Goal: Task Accomplishment & Management: Use online tool/utility

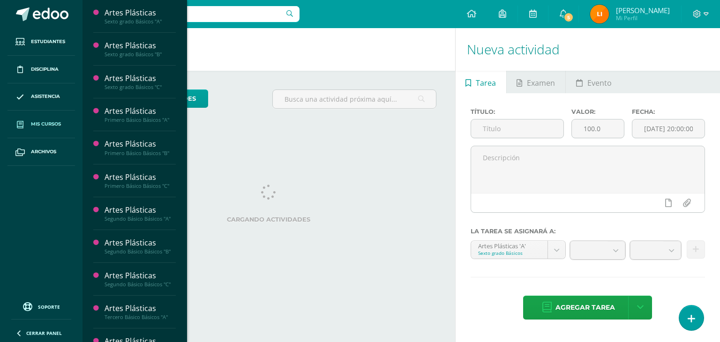
drag, startPoint x: 0, startPoint y: 0, endPoint x: 57, endPoint y: 118, distance: 130.6
click at [57, 118] on link "Mis cursos" at bounding box center [40, 125] width 67 height 28
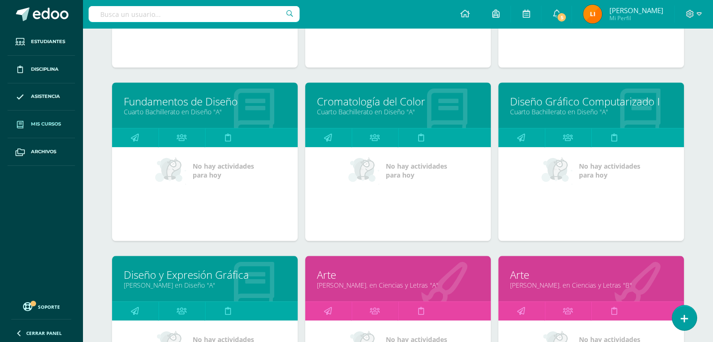
scroll to position [778, 0]
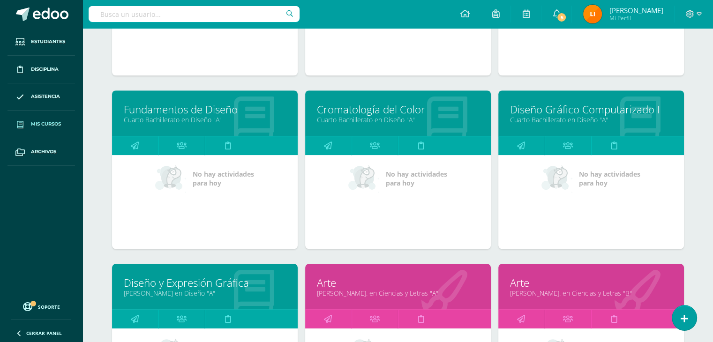
click at [245, 112] on link "Fundamentos de Diseño" at bounding box center [205, 109] width 162 height 15
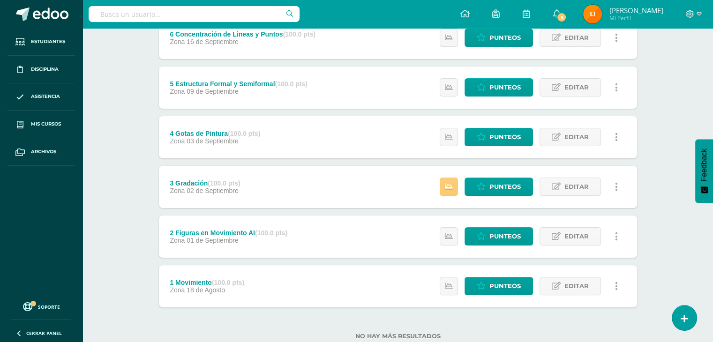
scroll to position [217, 0]
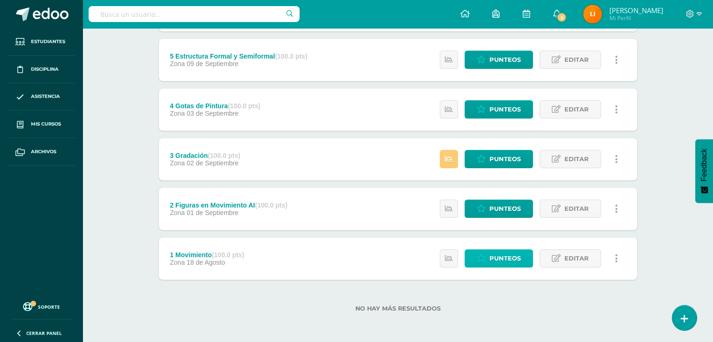
click at [502, 261] on span "Punteos" at bounding box center [504, 258] width 31 height 17
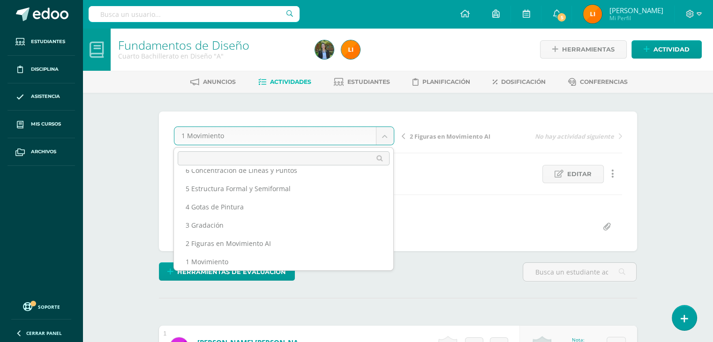
scroll to position [34, 0]
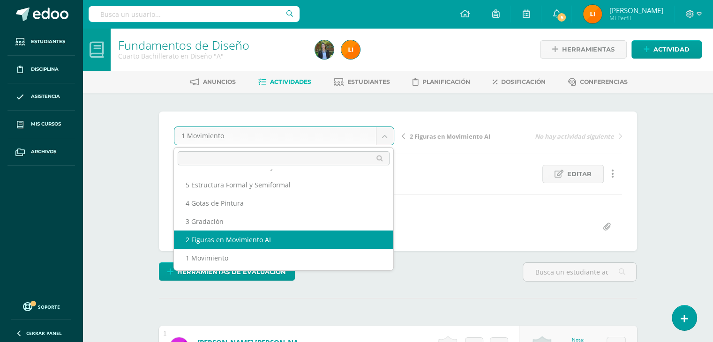
select select "/dashboard/teacher/grade-activity/211850/"
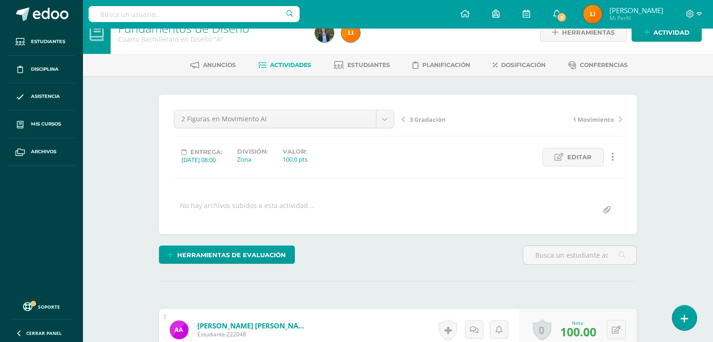
scroll to position [1, 0]
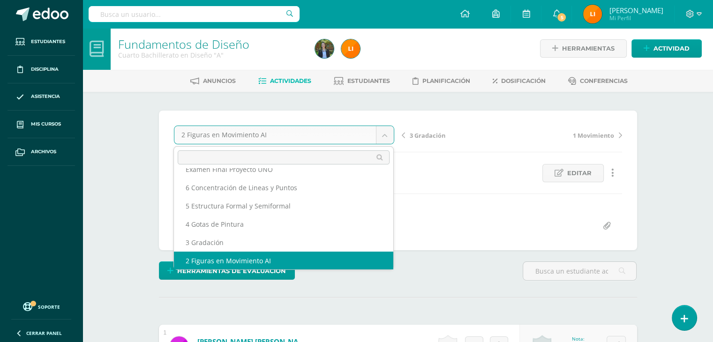
scroll to position [0, 0]
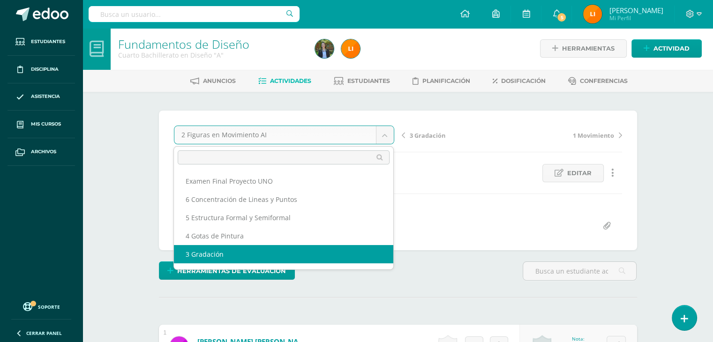
select select "/dashboard/teacher/grade-activity/211851/"
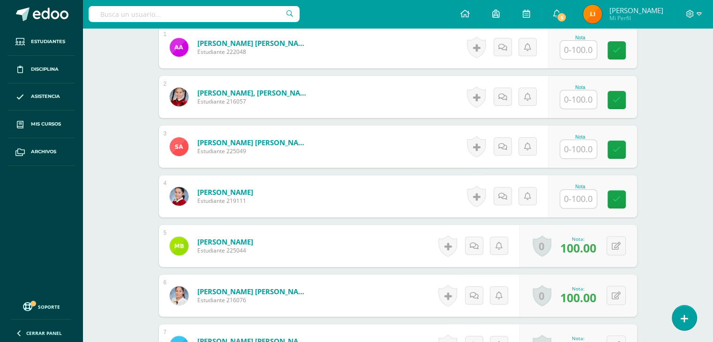
scroll to position [300, 0]
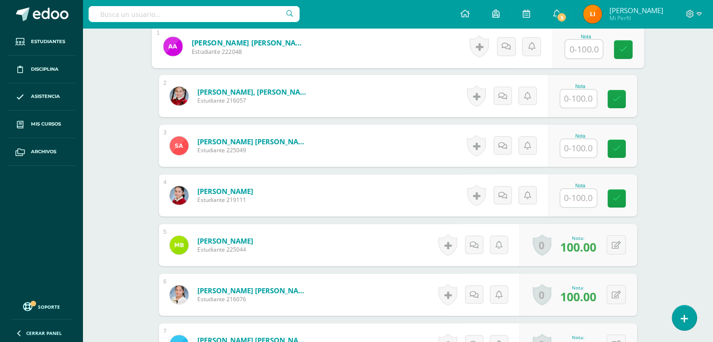
click at [583, 50] on input "text" at bounding box center [583, 49] width 37 height 19
type input "0"
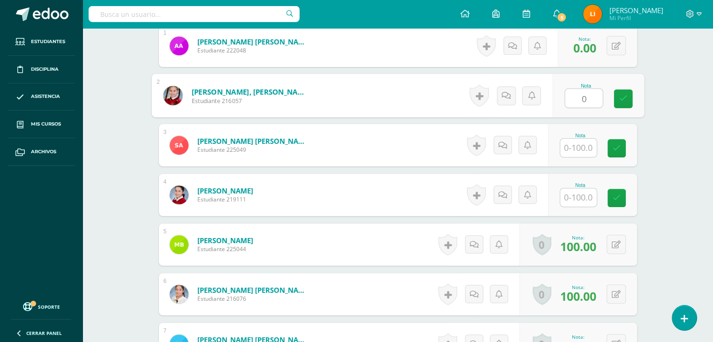
type input "0"
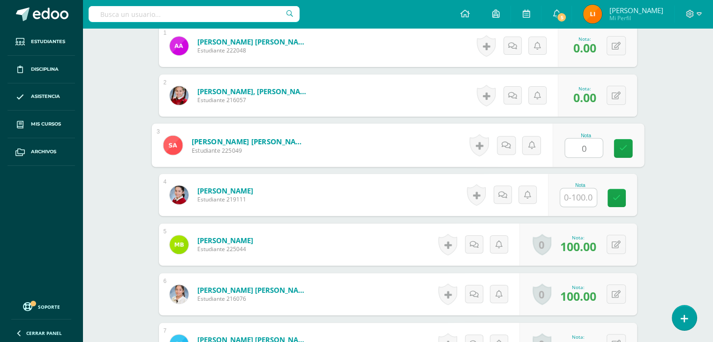
type input "0"
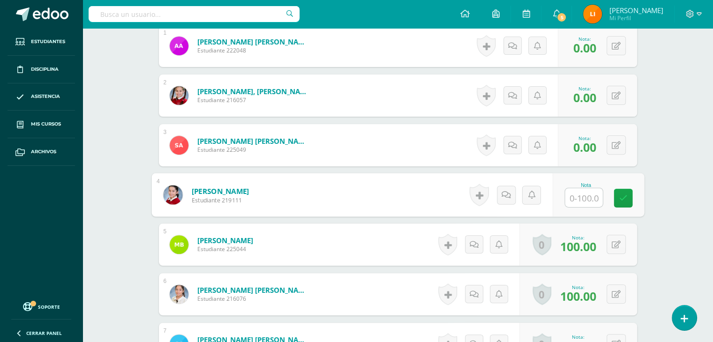
type input "0"
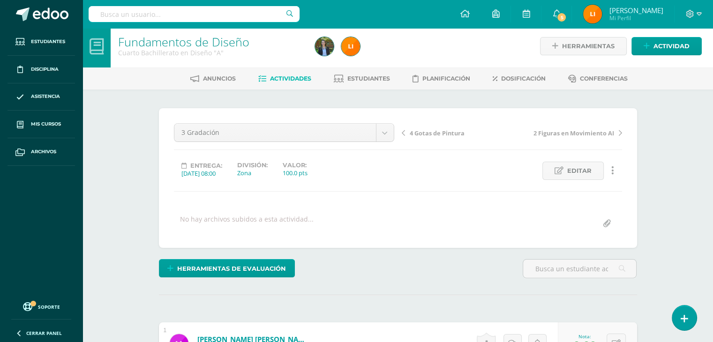
scroll to position [0, 0]
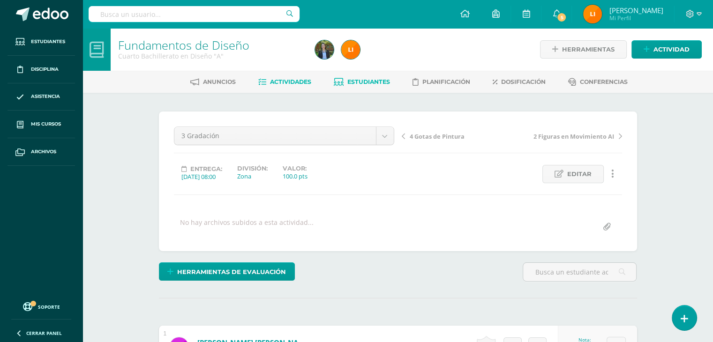
click at [376, 80] on span "Estudiantes" at bounding box center [368, 81] width 43 height 7
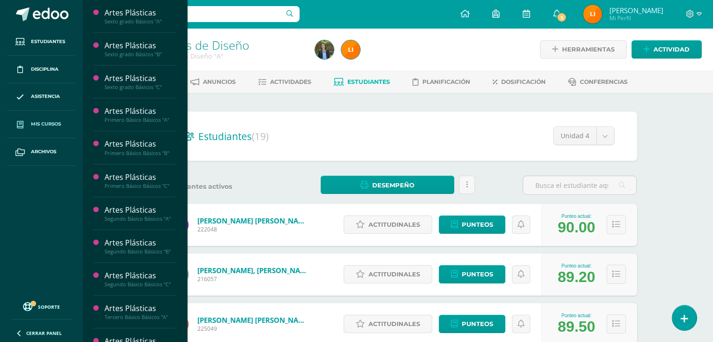
click at [52, 116] on link "Mis cursos" at bounding box center [40, 125] width 67 height 28
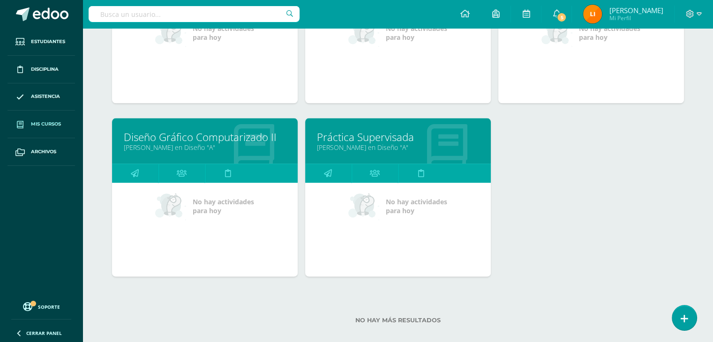
scroll to position [1107, 0]
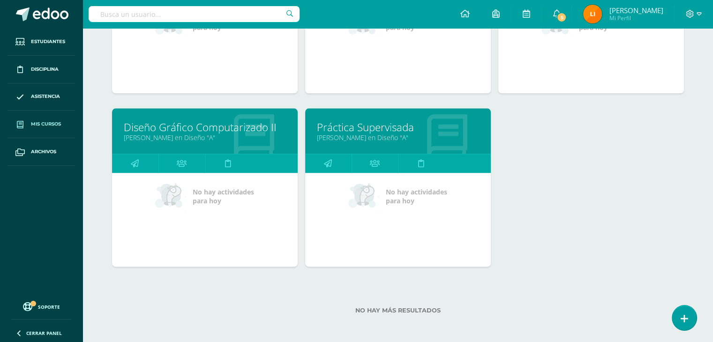
drag, startPoint x: 717, startPoint y: 300, endPoint x: 539, endPoint y: 308, distance: 178.8
click at [539, 308] on label "No hay más resultados" at bounding box center [398, 310] width 572 height 7
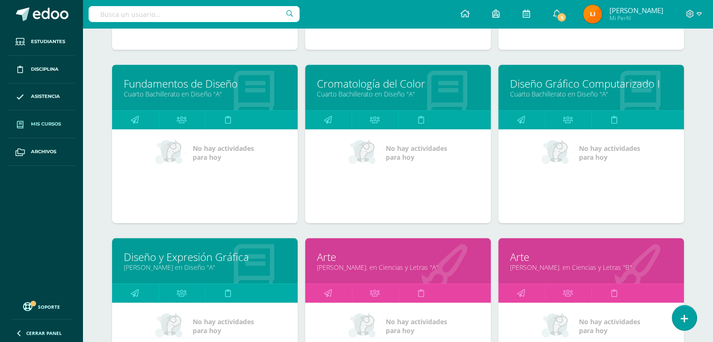
scroll to position [805, 0]
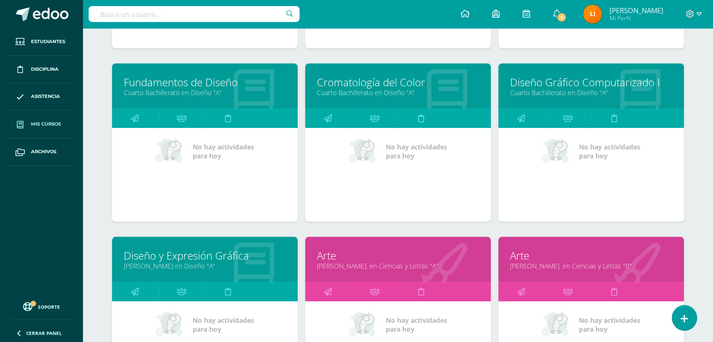
click at [247, 94] on link "Cuarto Bachillerato en Diseño "A"" at bounding box center [205, 92] width 162 height 9
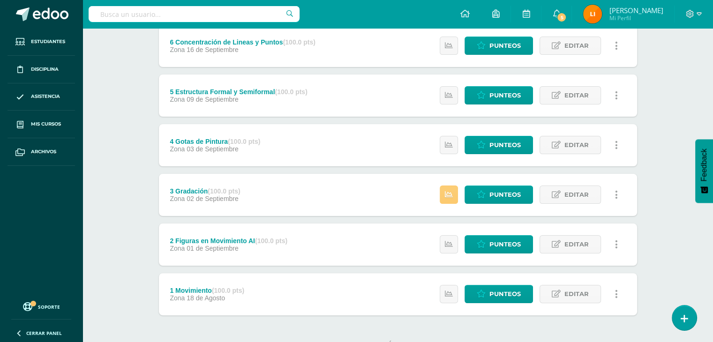
scroll to position [180, 0]
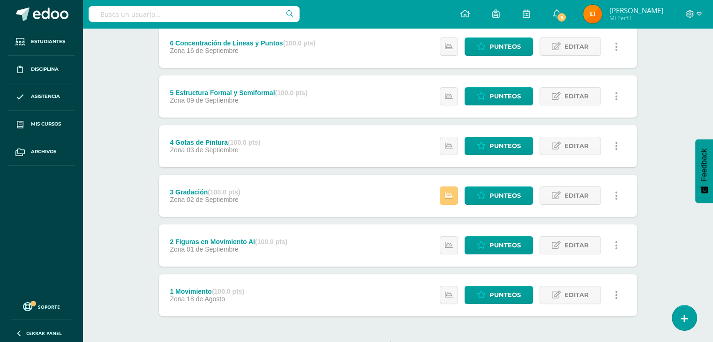
click at [210, 139] on div "4 Gotas de Pintura (100.0 pts)" at bounding box center [215, 142] width 90 height 7
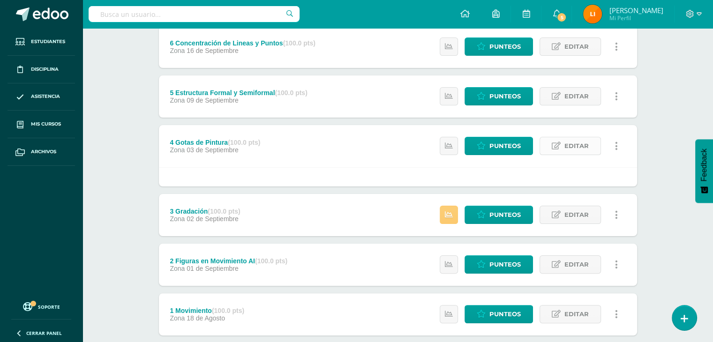
click at [562, 144] on link "Editar" at bounding box center [569, 146] width 61 height 18
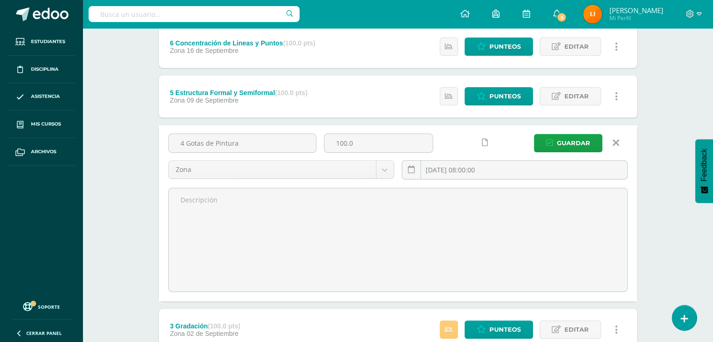
click at [616, 143] on icon at bounding box center [616, 143] width 7 height 10
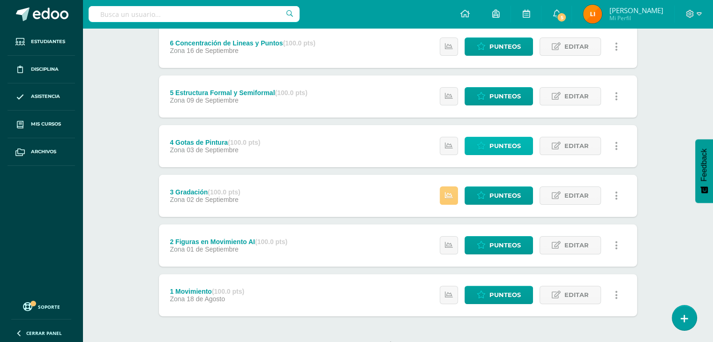
click at [496, 145] on span "Punteos" at bounding box center [504, 145] width 31 height 17
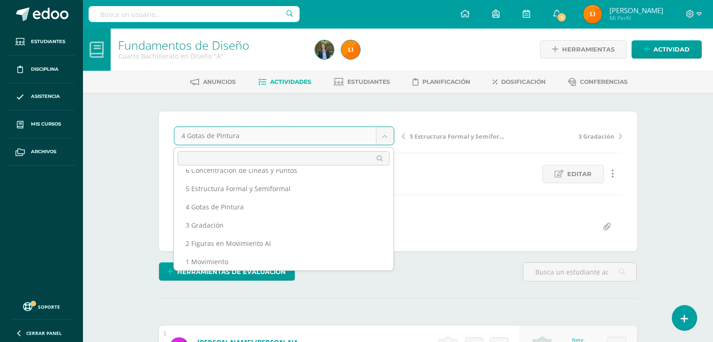
scroll to position [34, 0]
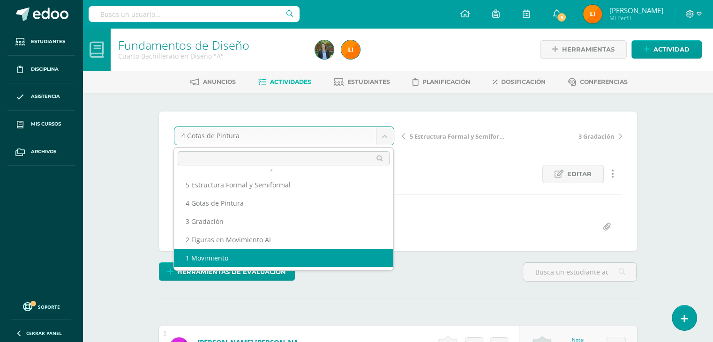
select select "/dashboard/teacher/grade-activity/211849/"
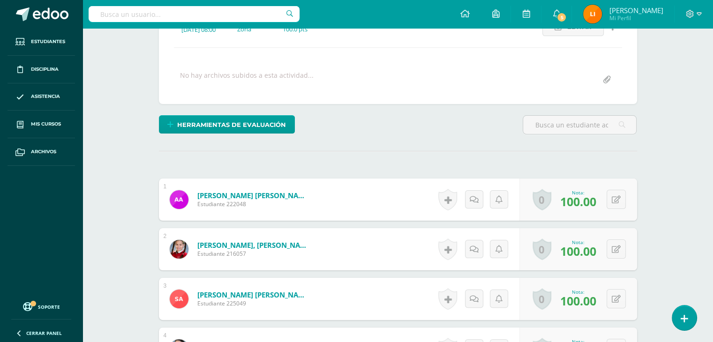
scroll to position [152, 0]
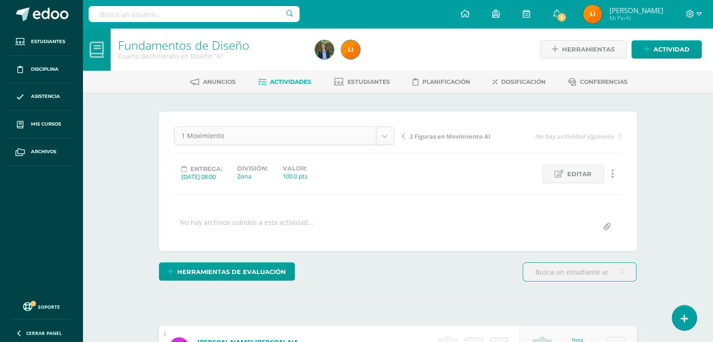
scroll to position [30, 0]
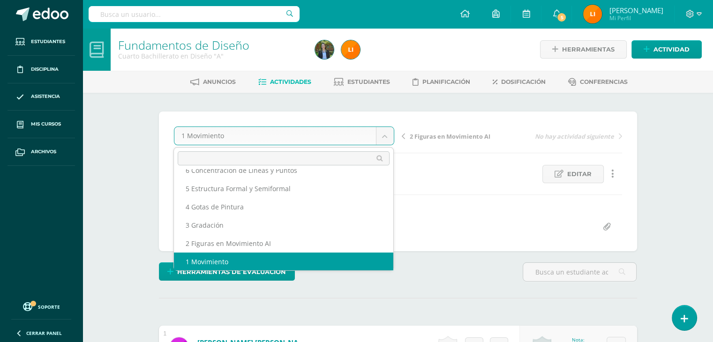
scroll to position [22, 0]
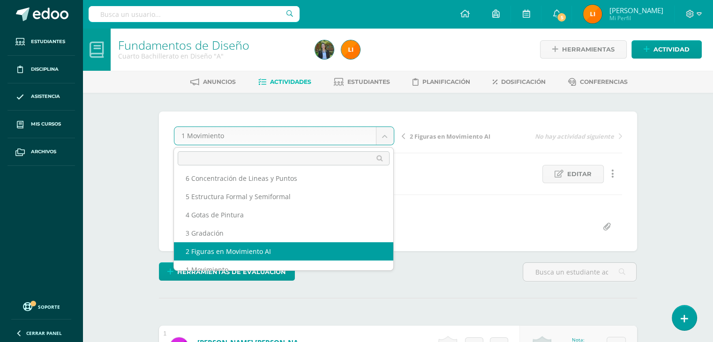
select select "/dashboard/teacher/grade-activity/211850/"
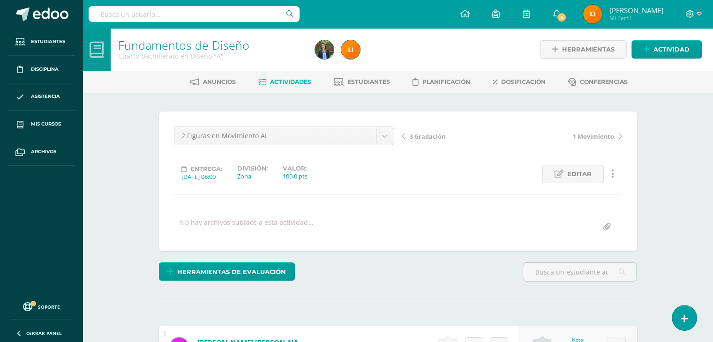
click at [705, 19] on div at bounding box center [693, 14] width 38 height 28
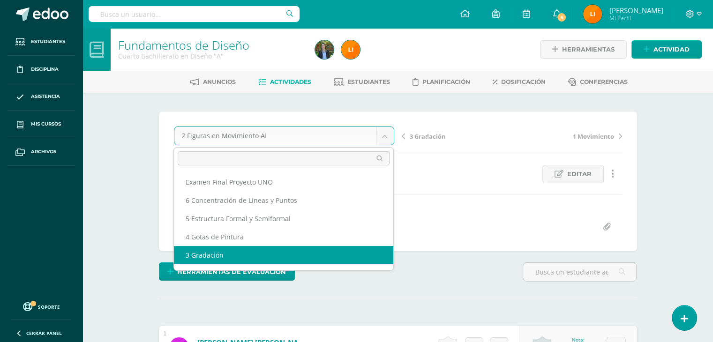
select select "/dashboard/teacher/grade-activity/211851/"
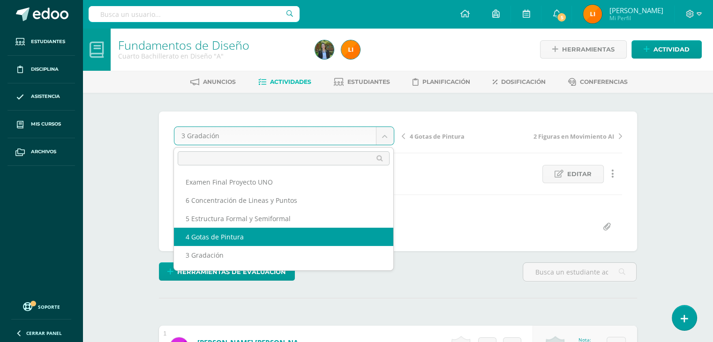
select select "/dashboard/teacher/grade-activity/211852/"
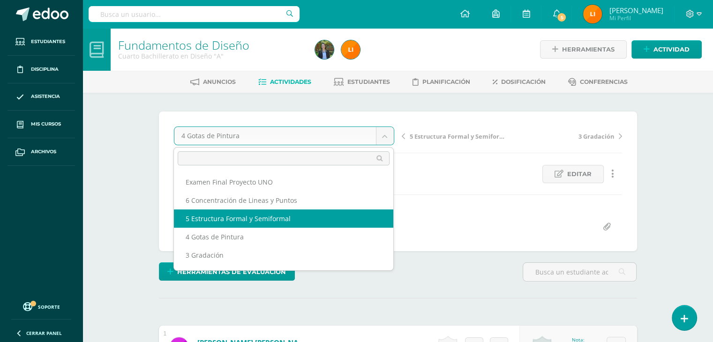
select select "/dashboard/teacher/grade-activity/211853/"
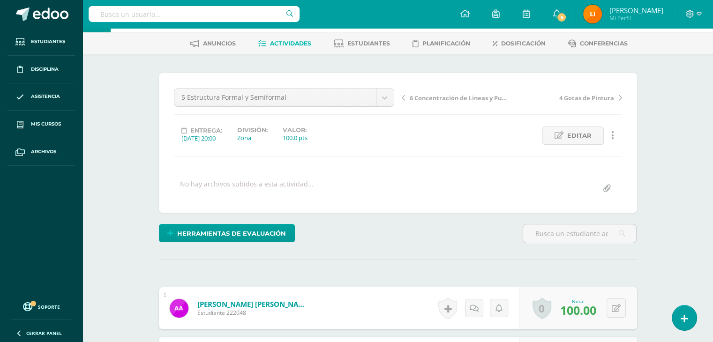
scroll to position [35, 0]
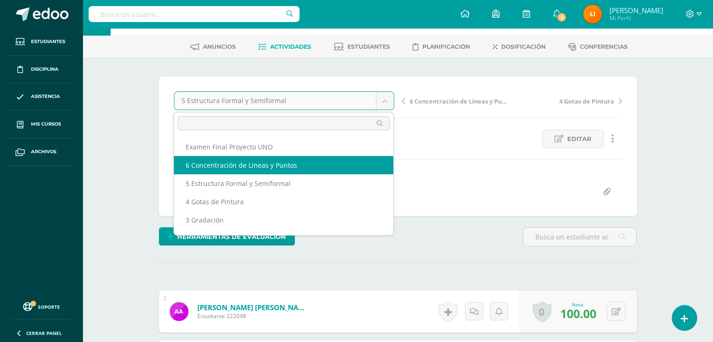
select select "/dashboard/teacher/grade-activity/211854/"
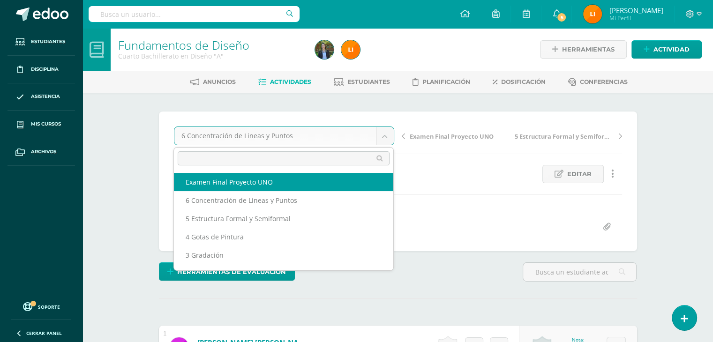
select select "/dashboard/teacher/grade-activity/212070/"
